Goal: Task Accomplishment & Management: Use online tool/utility

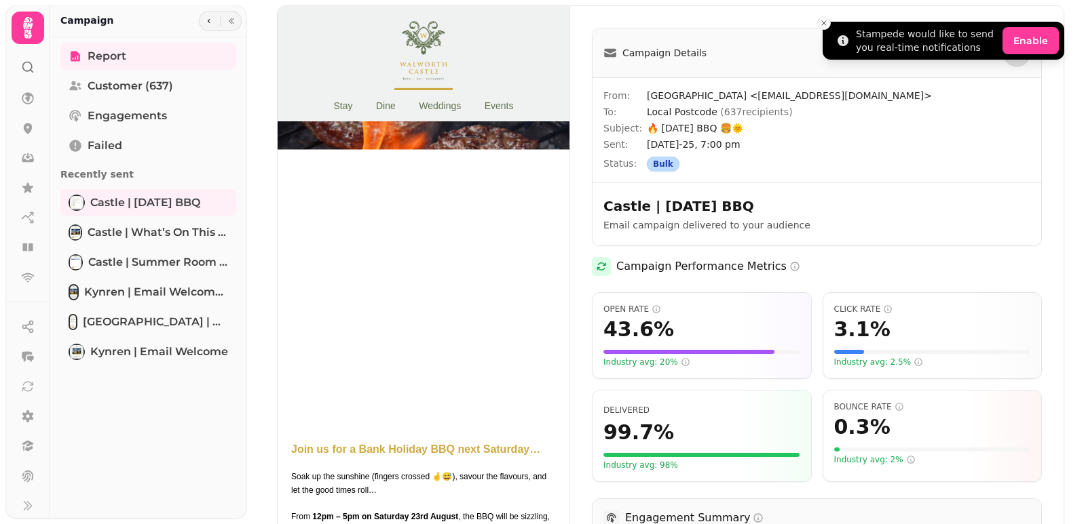
click at [821, 22] on icon "Close toast" at bounding box center [824, 23] width 8 height 8
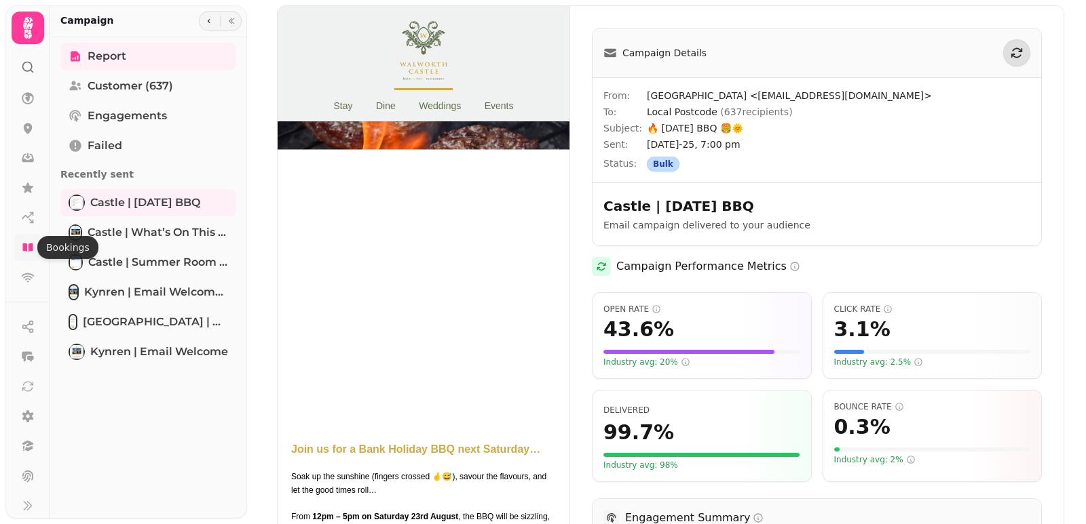
click at [24, 243] on icon at bounding box center [28, 248] width 14 height 14
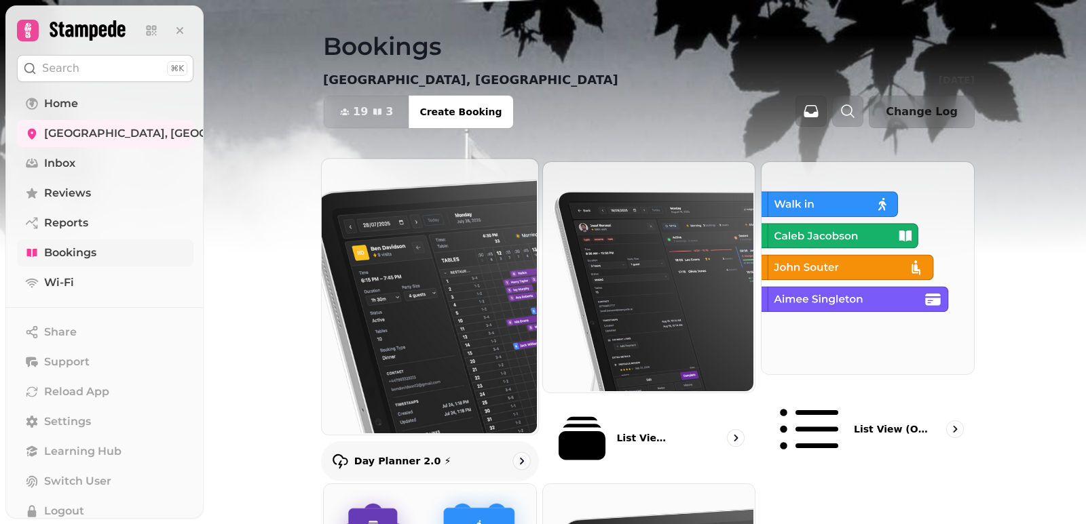
click at [464, 319] on img at bounding box center [428, 295] width 216 height 276
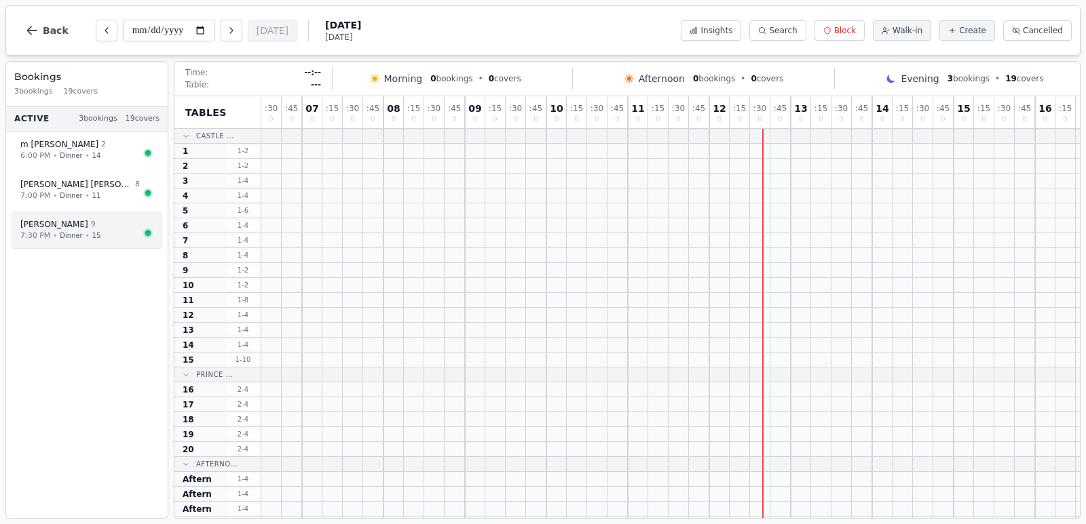
click at [64, 235] on span "Dinner" at bounding box center [71, 236] width 22 height 10
select select "****"
select select "*"
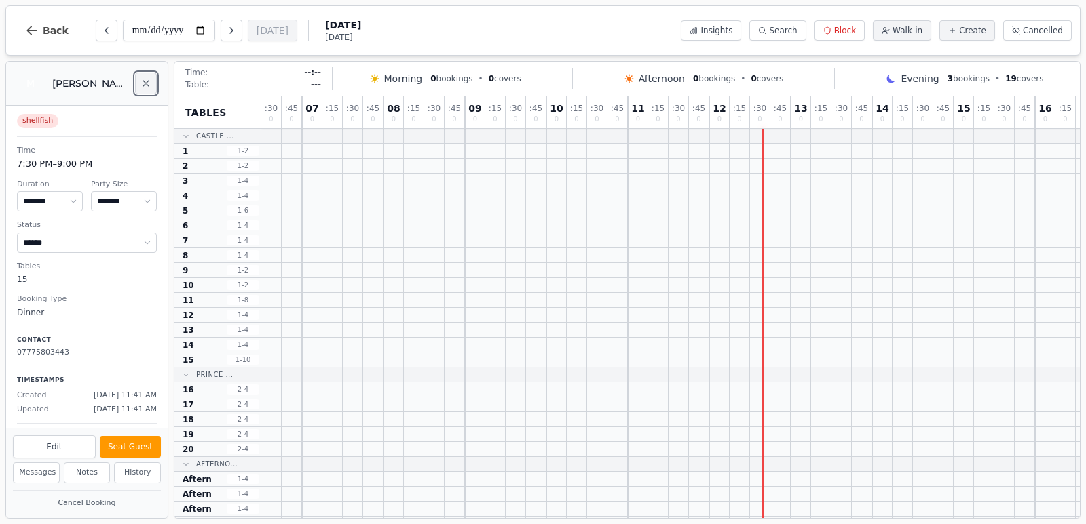
click at [149, 85] on icon "Close" at bounding box center [145, 83] width 11 height 11
